Goal: Check status: Check status

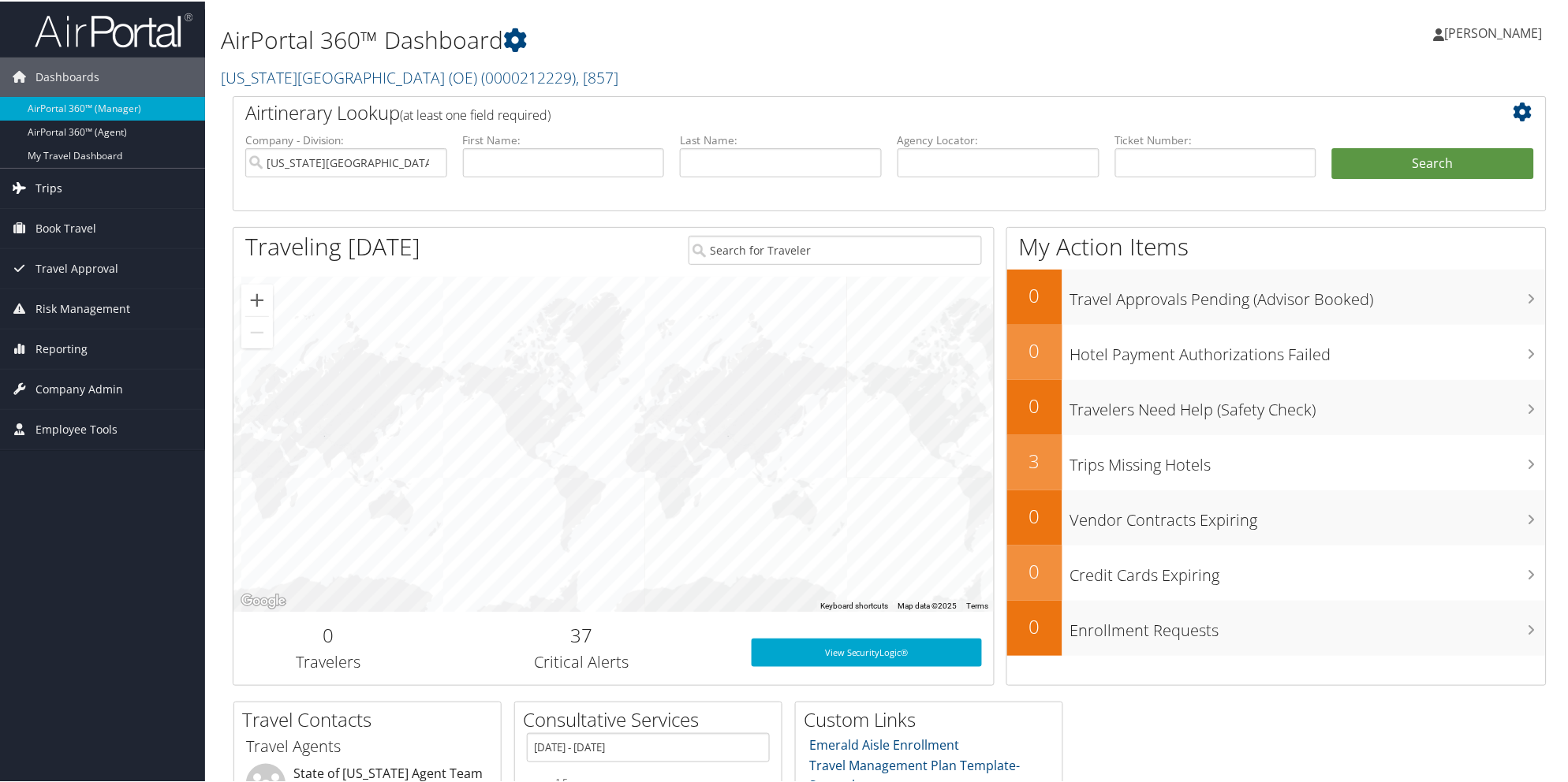
click at [54, 183] on span "Trips" at bounding box center [48, 187] width 27 height 40
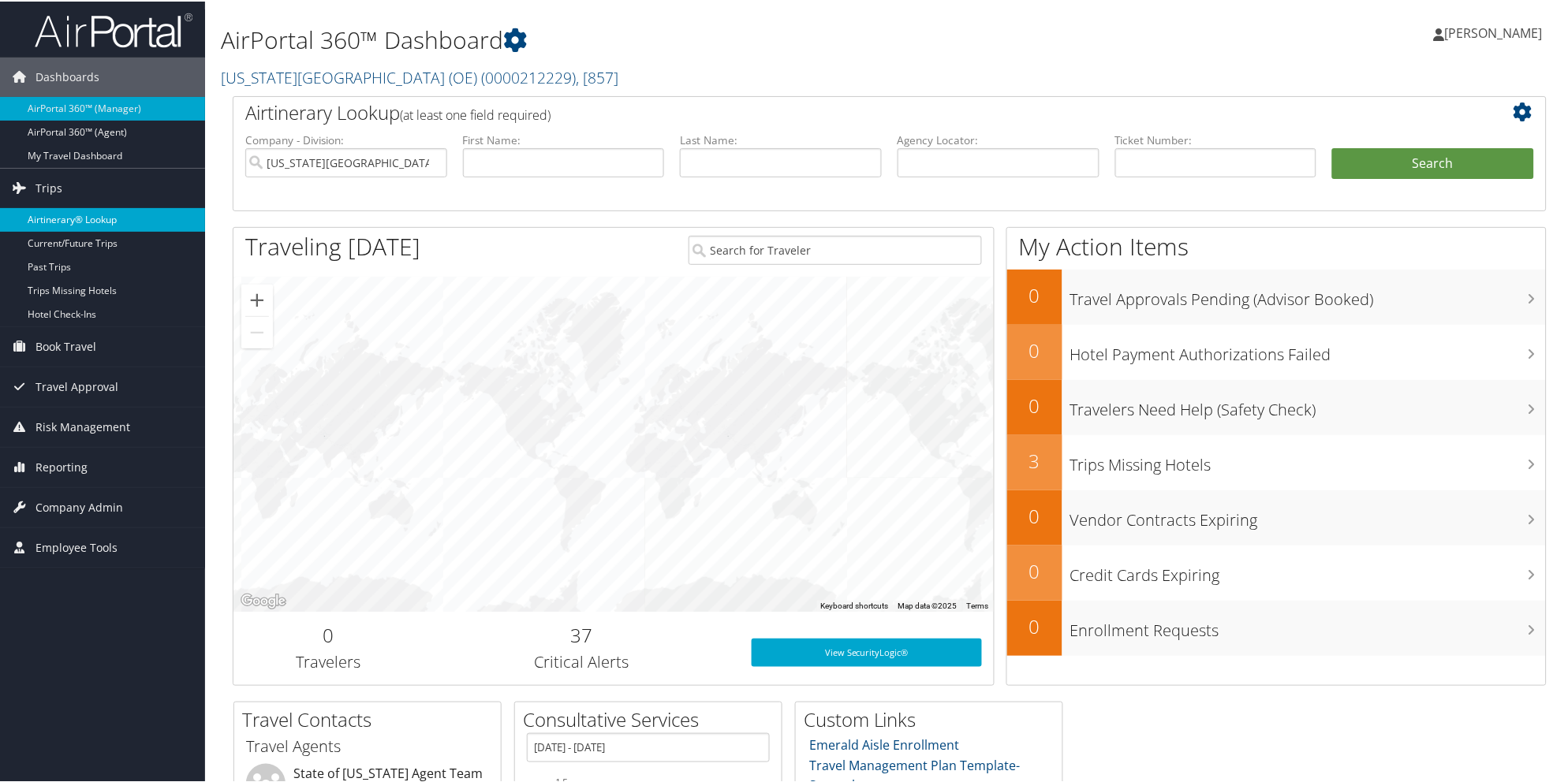
click at [73, 215] on link "Airtinerary® Lookup" at bounding box center [102, 218] width 205 height 23
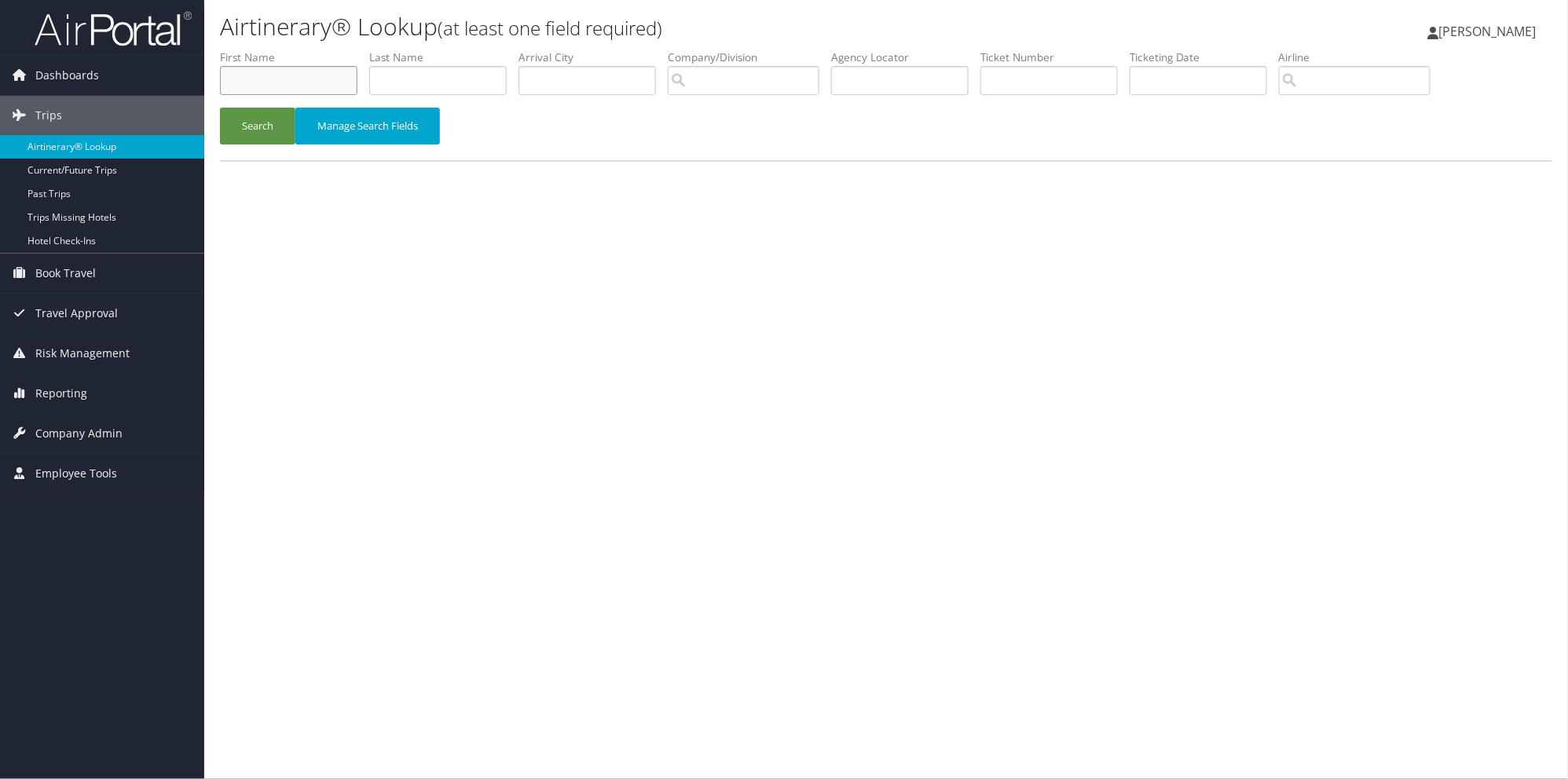
click at [264, 82] on input "text" at bounding box center [289, 81] width 138 height 29
type input "stewart"
type input "shelley"
click at [253, 122] on button "Search" at bounding box center [258, 126] width 76 height 37
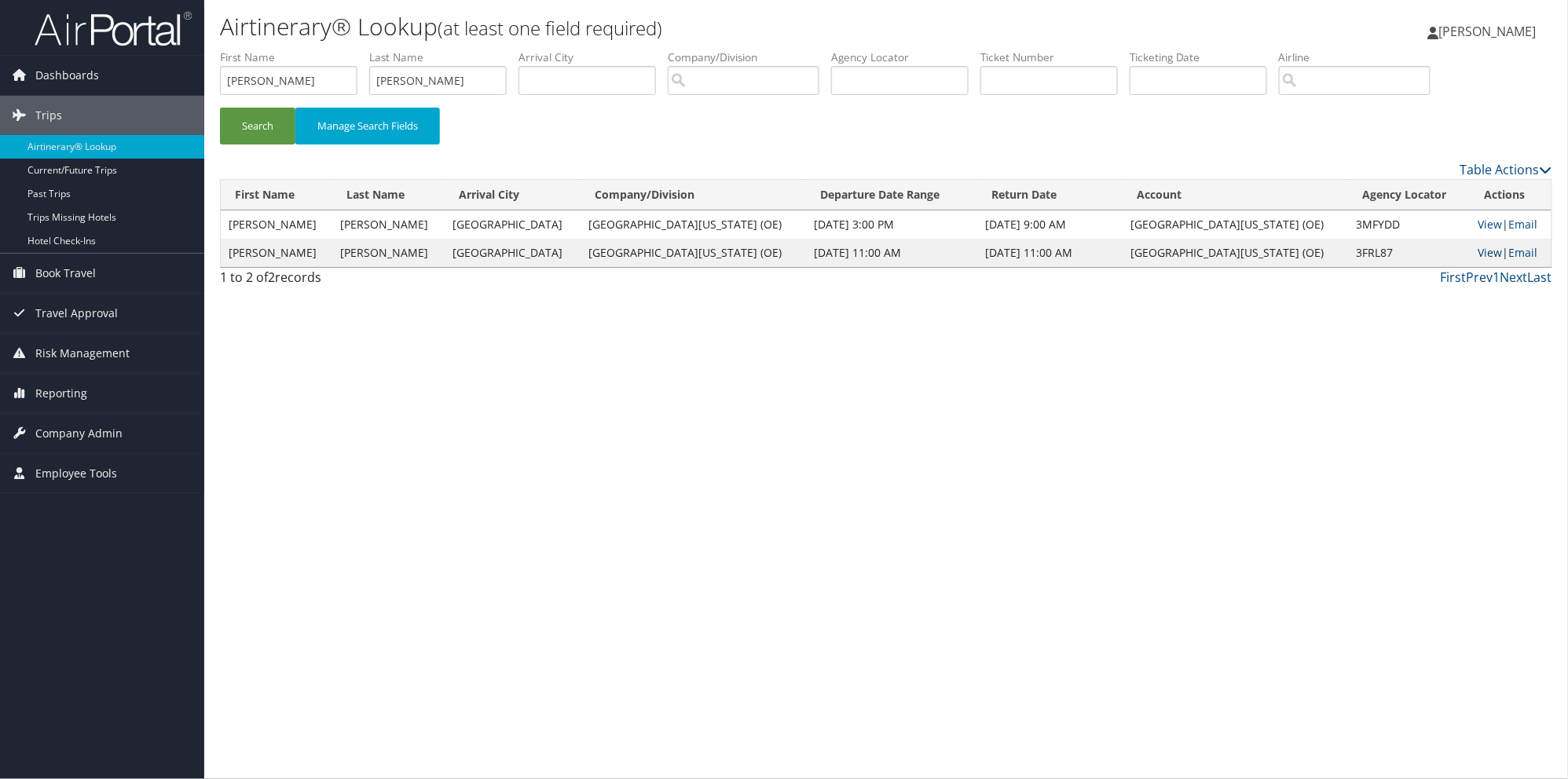
click at [1481, 252] on link "View" at bounding box center [1490, 252] width 24 height 15
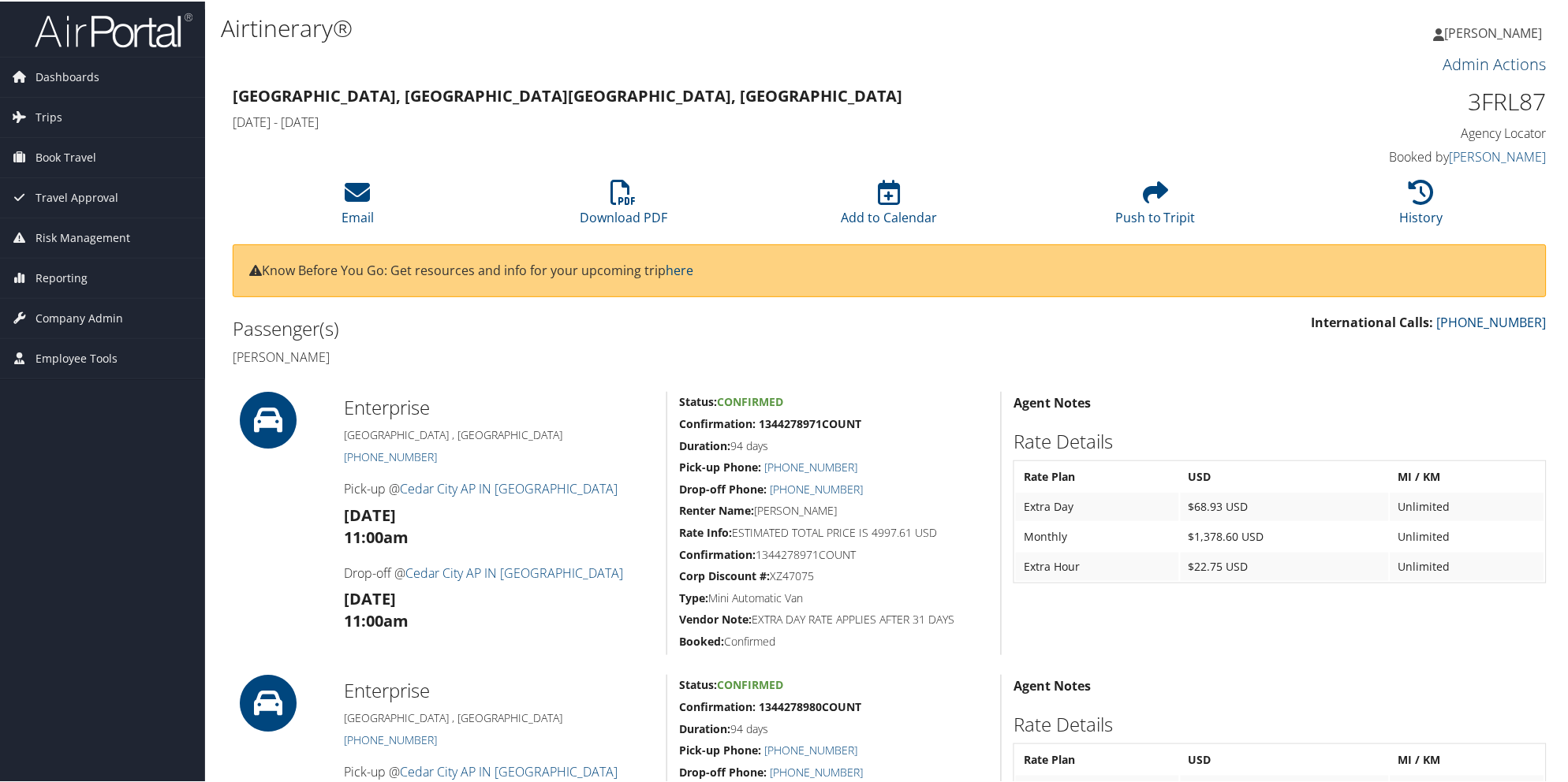
click at [1452, 61] on link "Admin Actions" at bounding box center [1494, 62] width 103 height 22
